Goal: Transaction & Acquisition: Purchase product/service

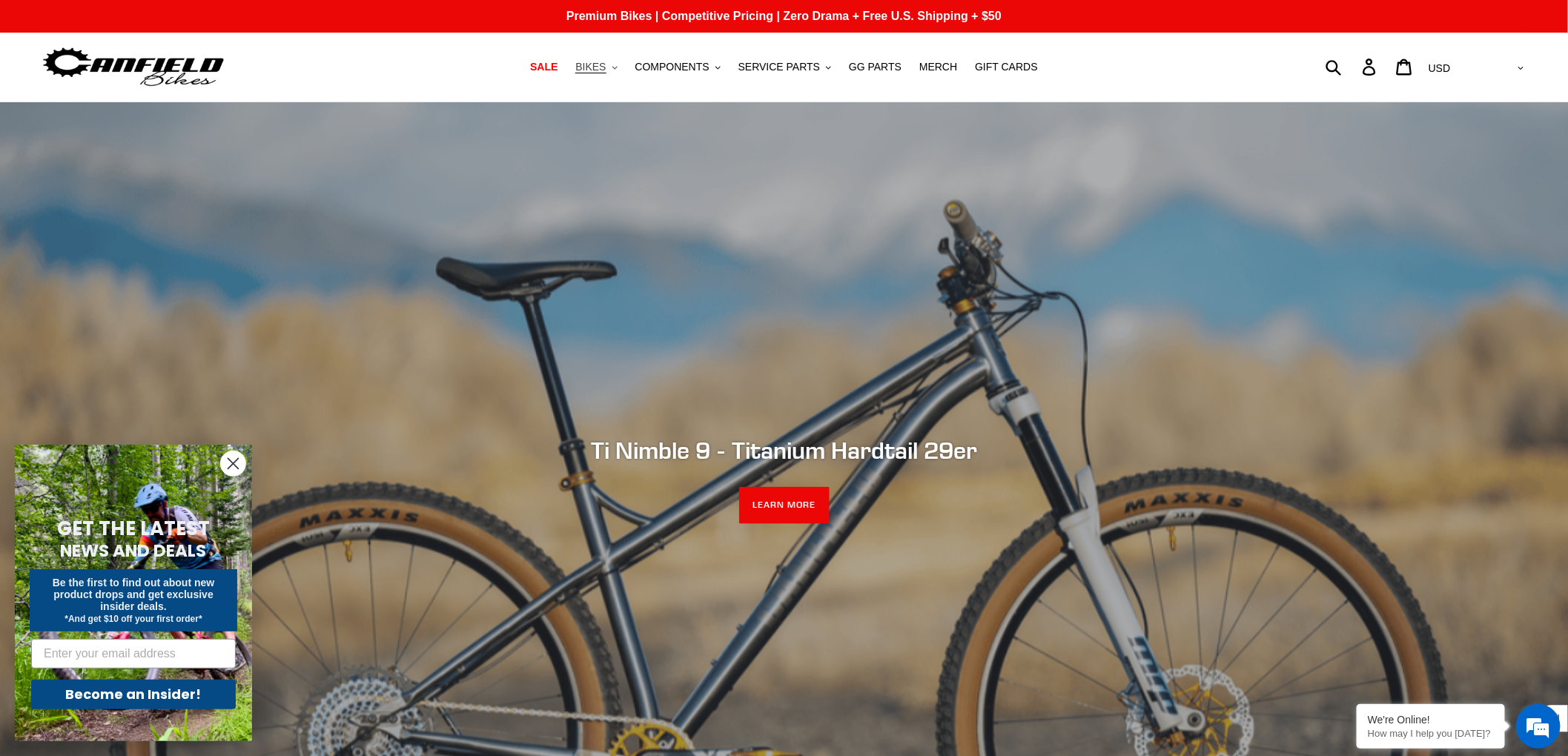
click at [618, 66] on icon ".cls-1{fill:#231f20}" at bounding box center [615, 67] width 5 height 5
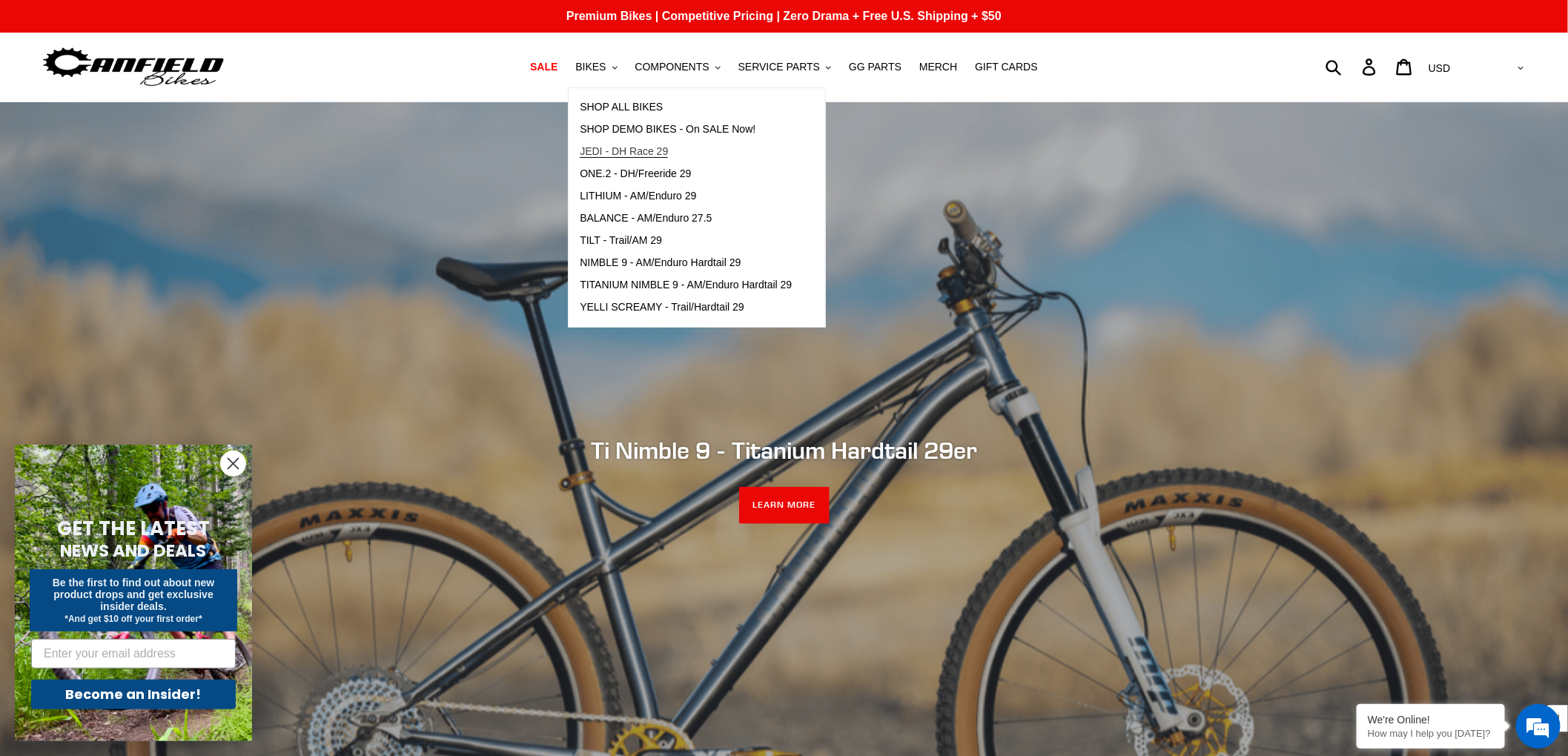
click at [649, 148] on span "JEDI - DH Race 29" at bounding box center [623, 151] width 88 height 13
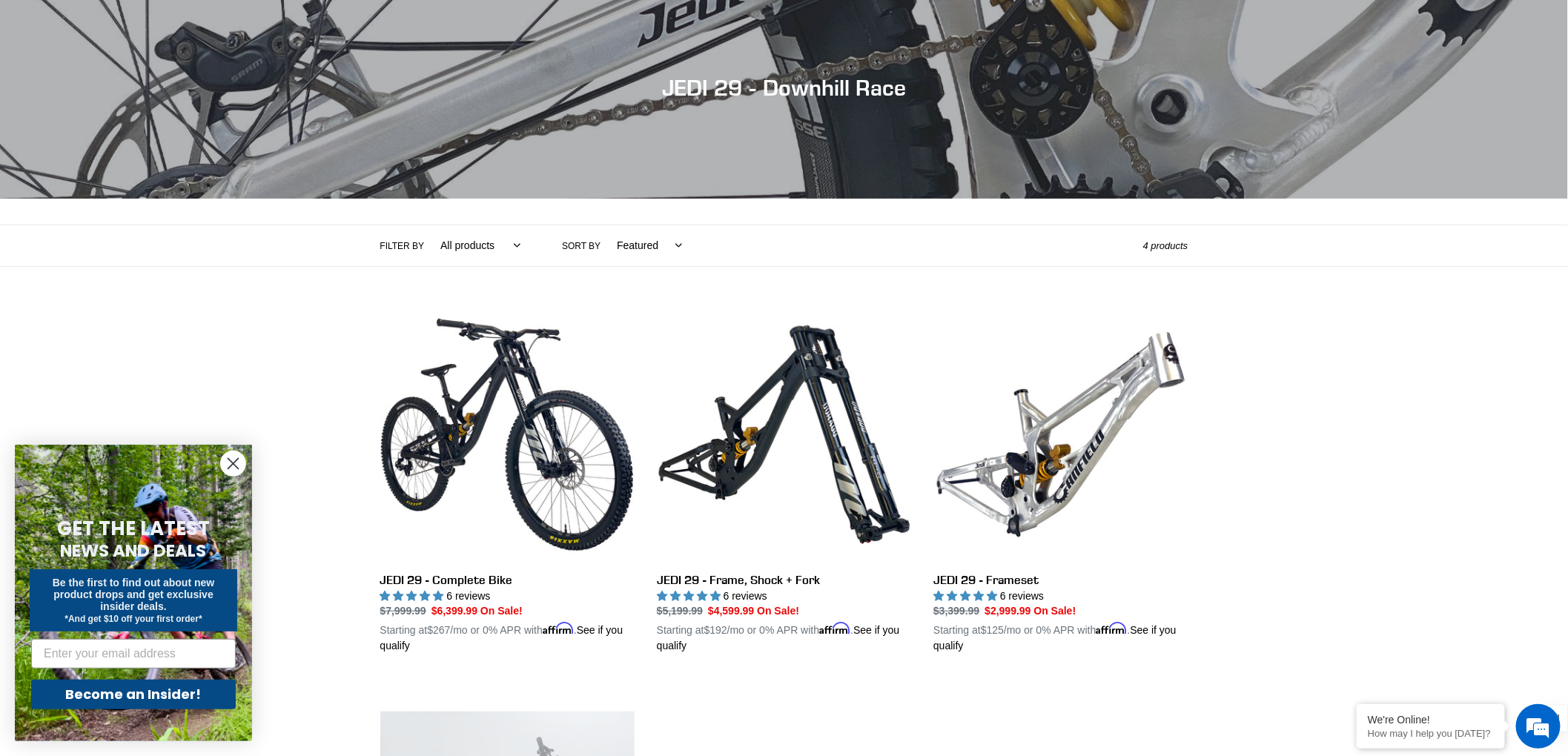
scroll to position [139, 0]
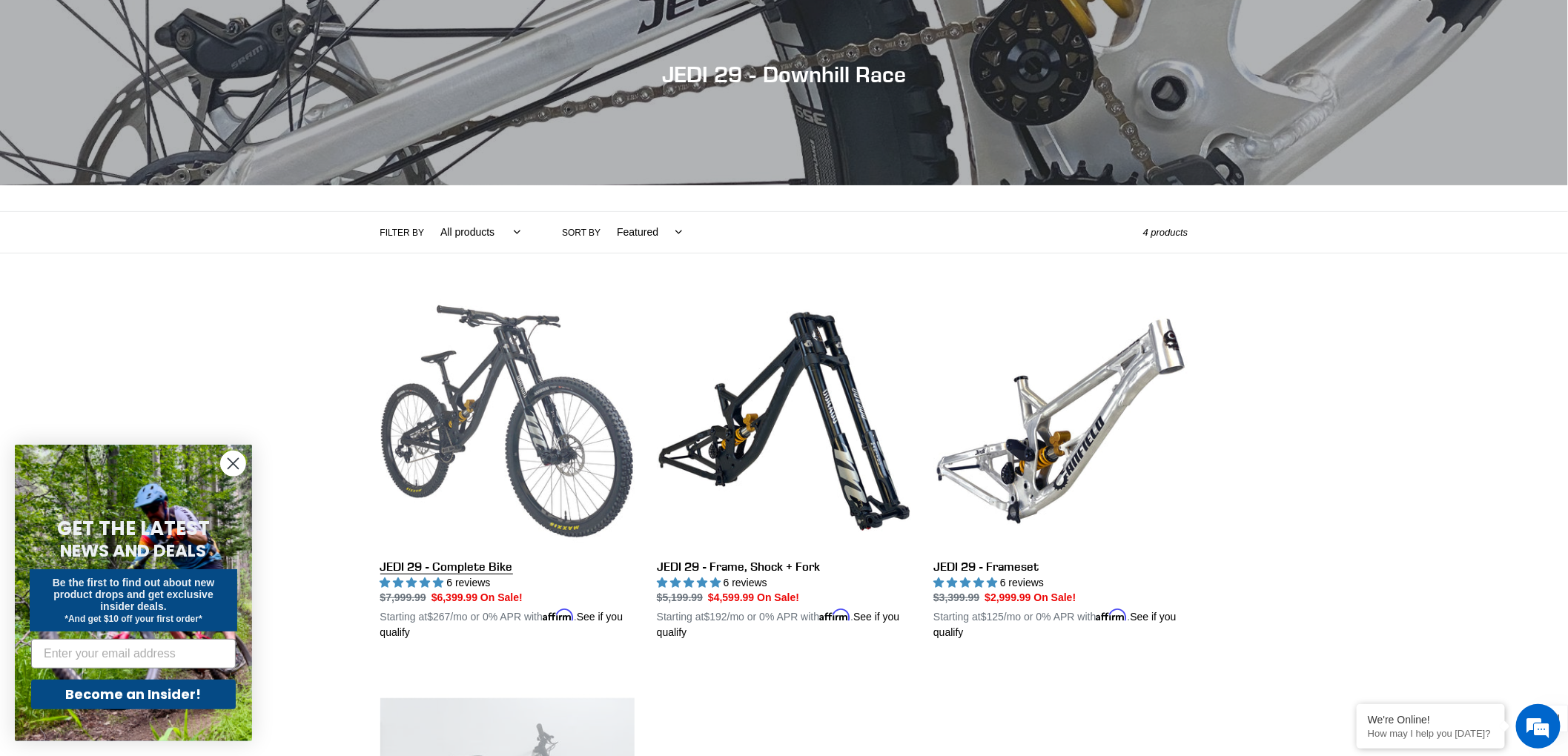
click at [553, 403] on link "JEDI 29 - Complete Bike" at bounding box center [507, 468] width 255 height 347
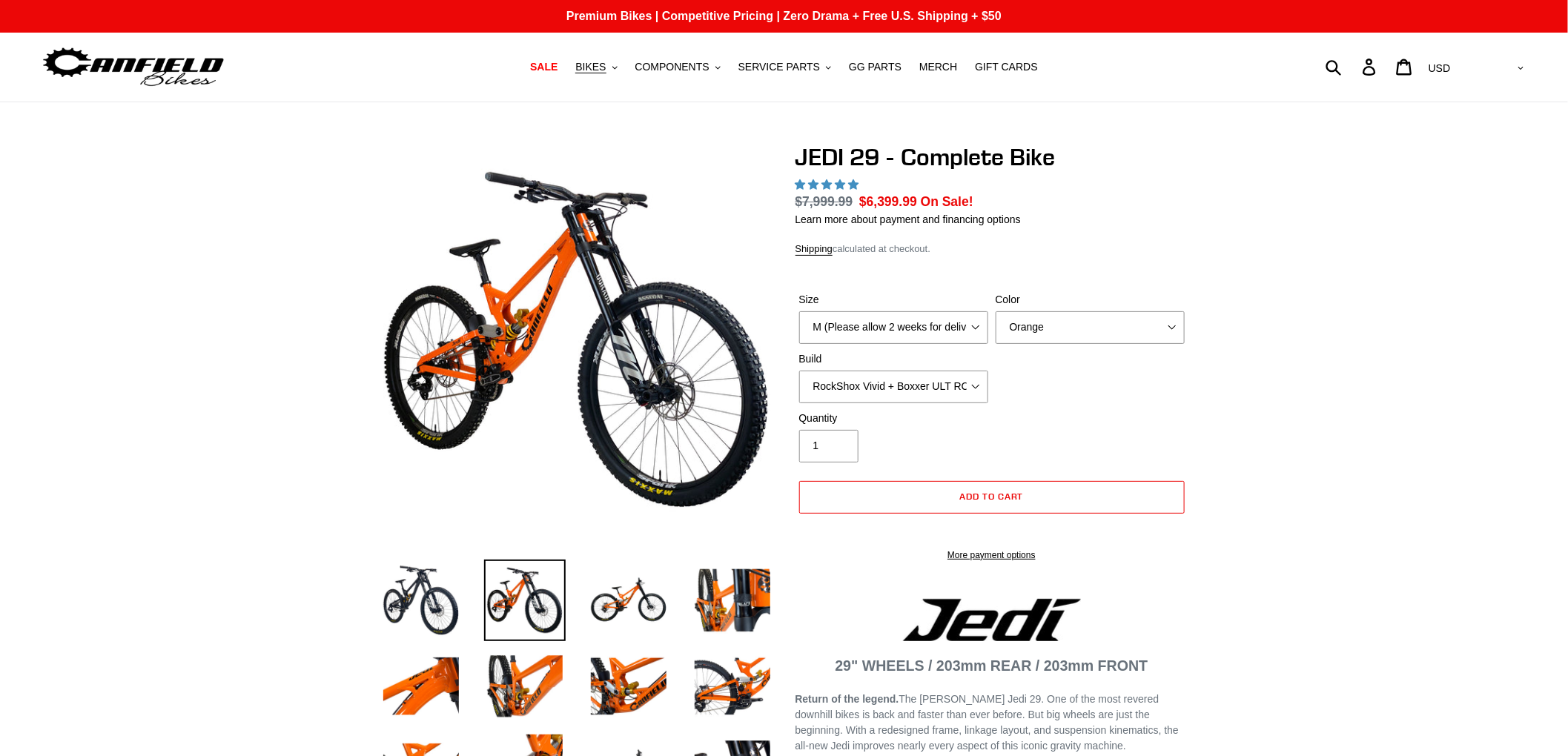
select select "highest-rating"
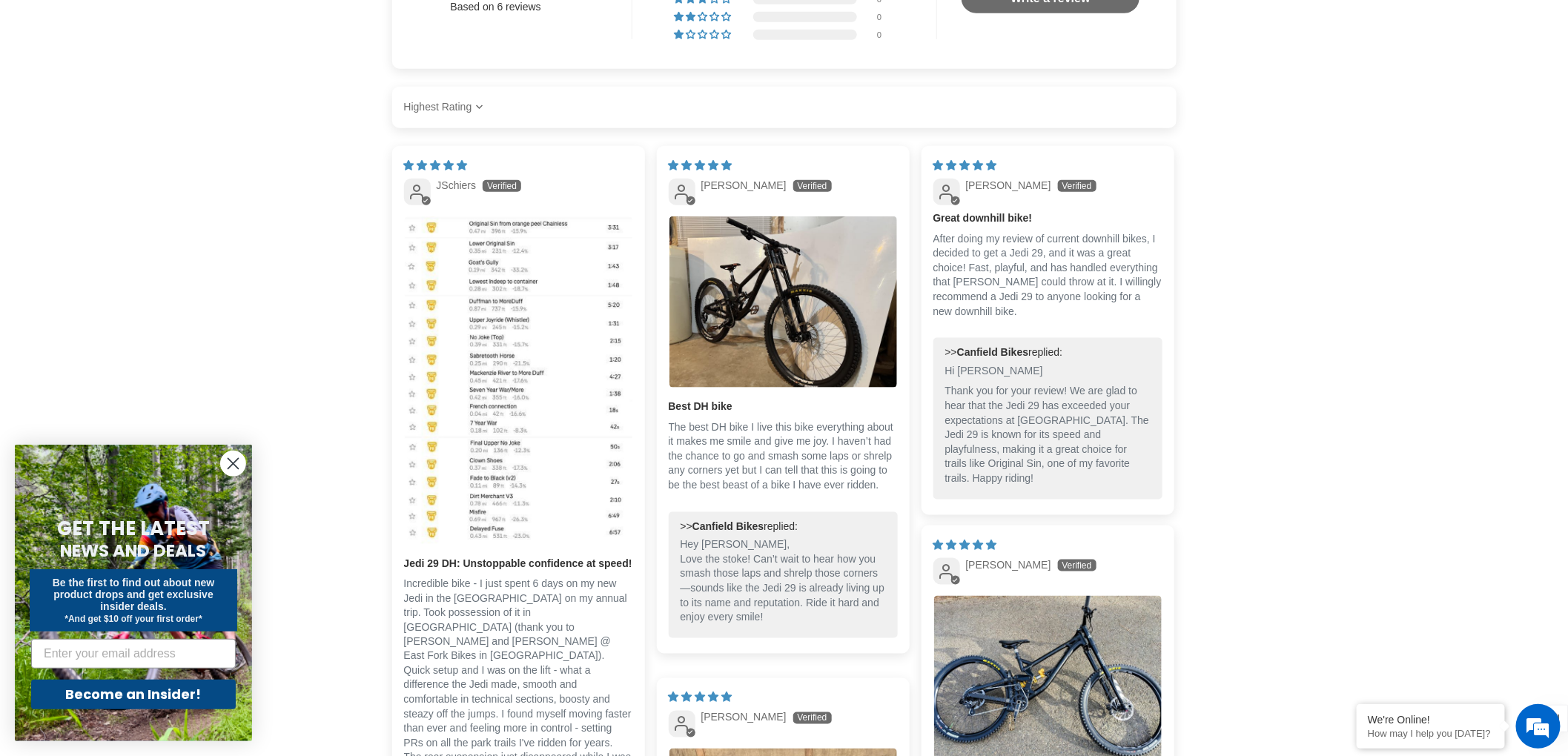
scroll to position [3590, 0]
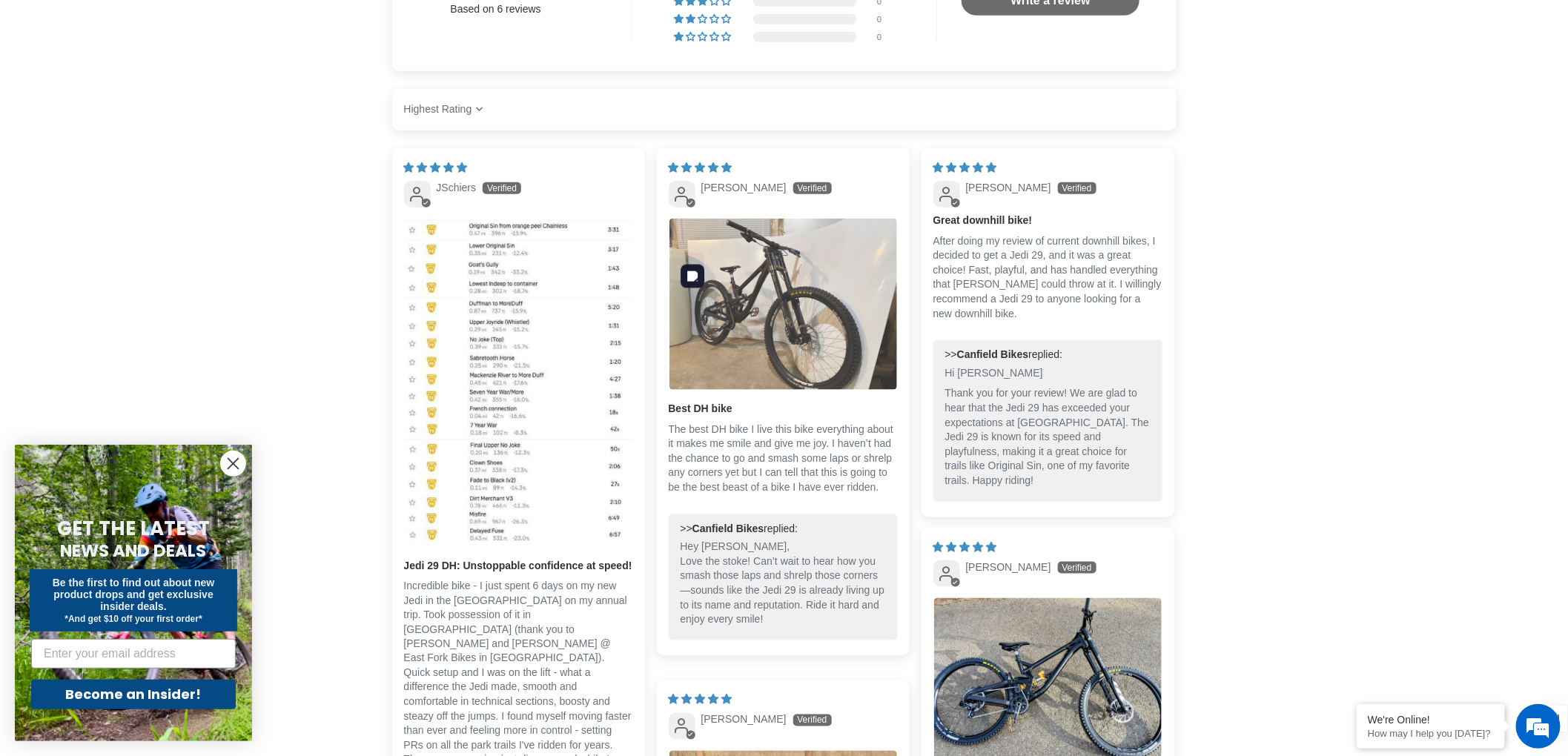
click at [784, 366] on img "Link to user picture 1" at bounding box center [783, 304] width 227 height 170
